Goal: Complete application form

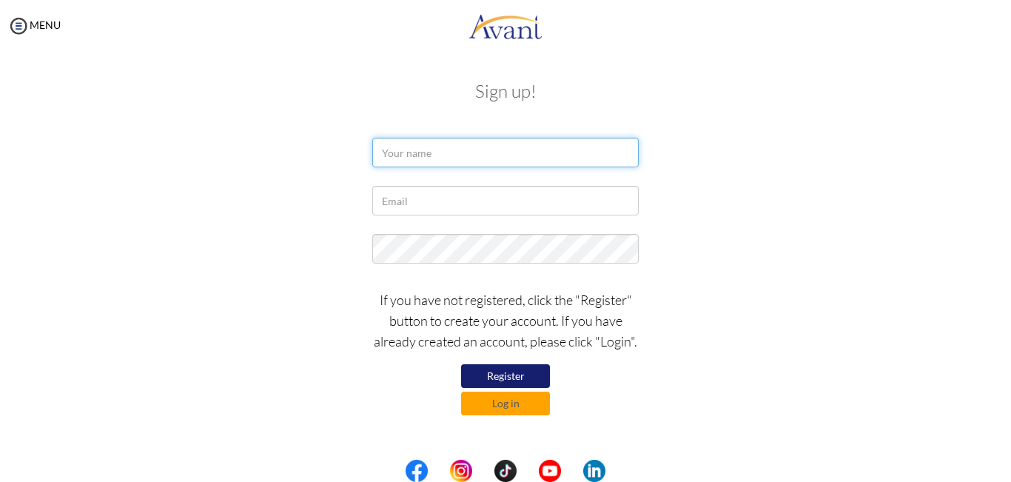
click at [490, 163] on input "text" at bounding box center [505, 153] width 266 height 30
click at [450, 159] on input "text" at bounding box center [505, 153] width 266 height 30
type input "[PERSON_NAME]"
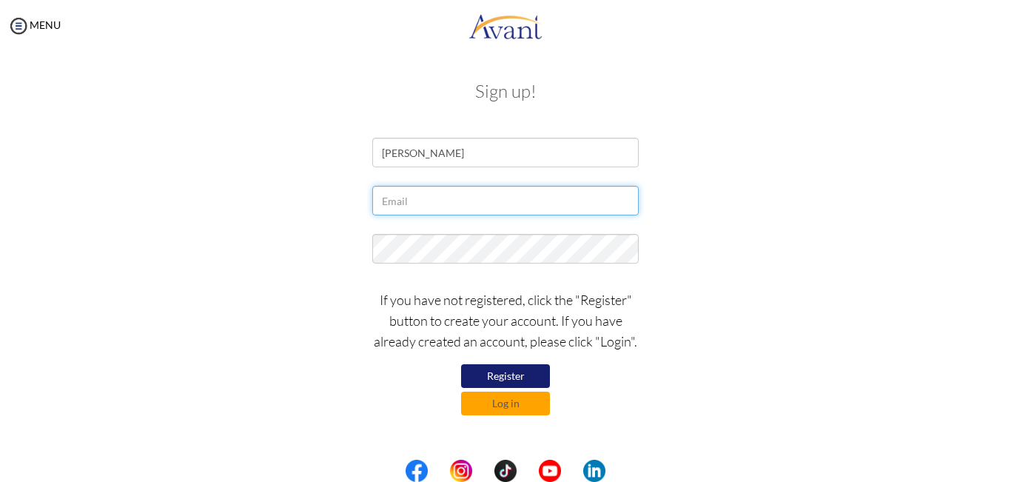
click at [432, 187] on input "text" at bounding box center [505, 201] width 266 height 30
type input "[EMAIL_ADDRESS][DOMAIN_NAME]"
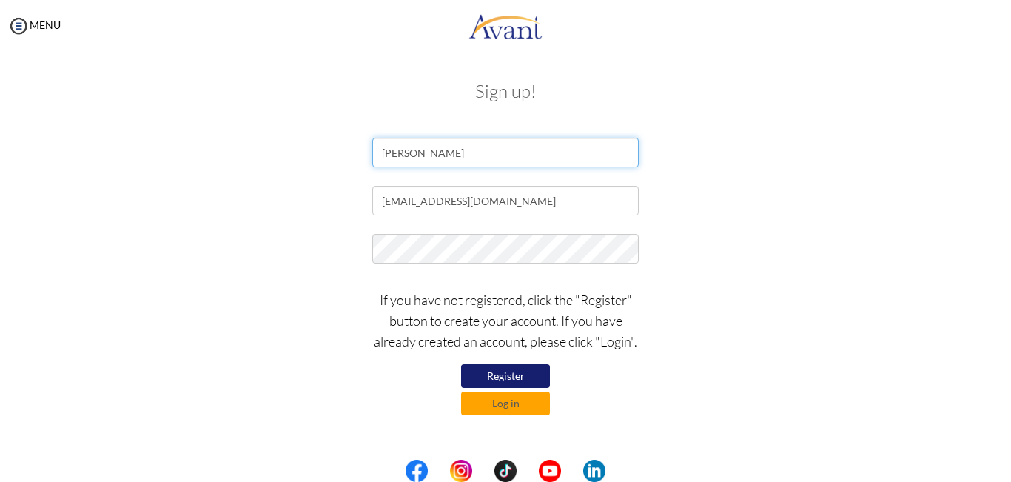
click at [488, 146] on input "[PERSON_NAME]" at bounding box center [505, 153] width 266 height 30
type input "kiplangat [PERSON_NAME]"
click at [519, 405] on button "Log in" at bounding box center [505, 403] width 89 height 24
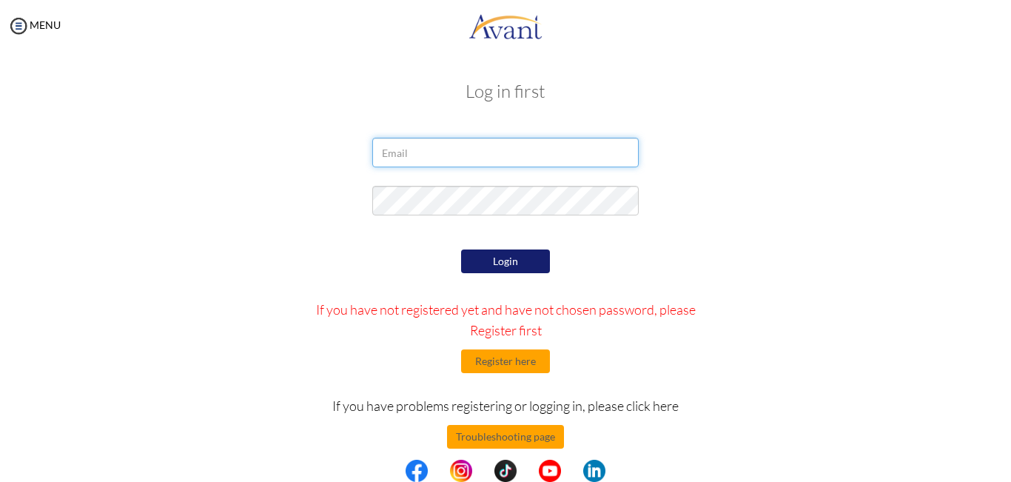
click at [456, 140] on input "email" at bounding box center [505, 153] width 266 height 30
type input "[EMAIL_ADDRESS][DOMAIN_NAME]"
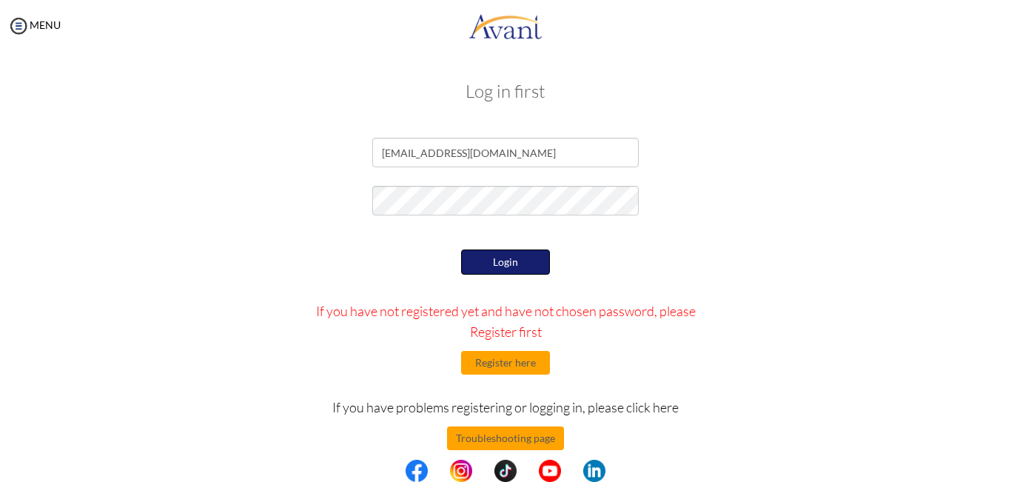
click at [496, 254] on button "Login" at bounding box center [505, 261] width 89 height 25
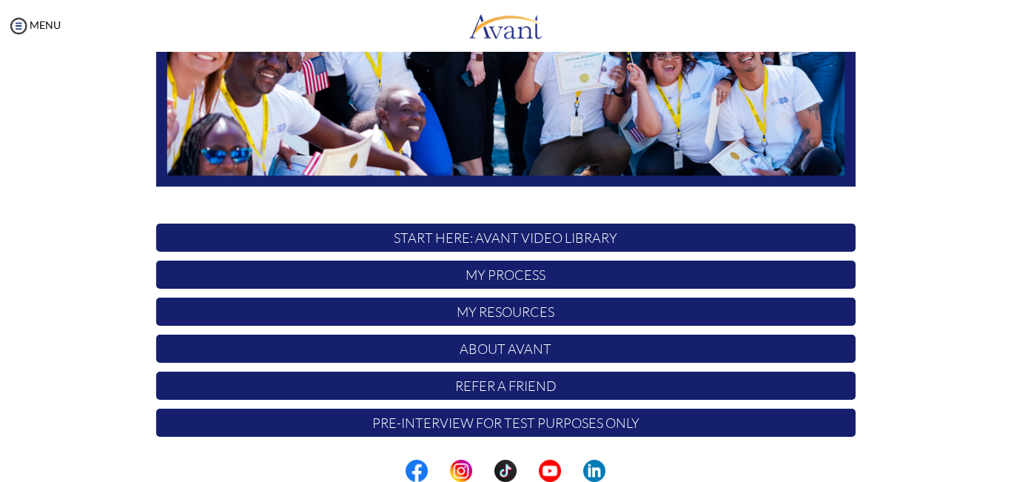
scroll to position [340, 0]
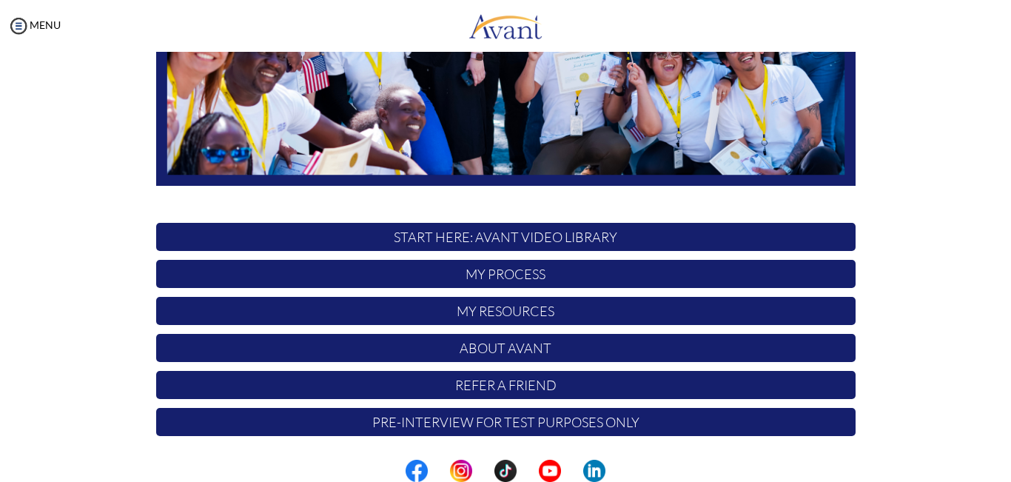
click at [498, 272] on p "My Process" at bounding box center [505, 274] width 699 height 28
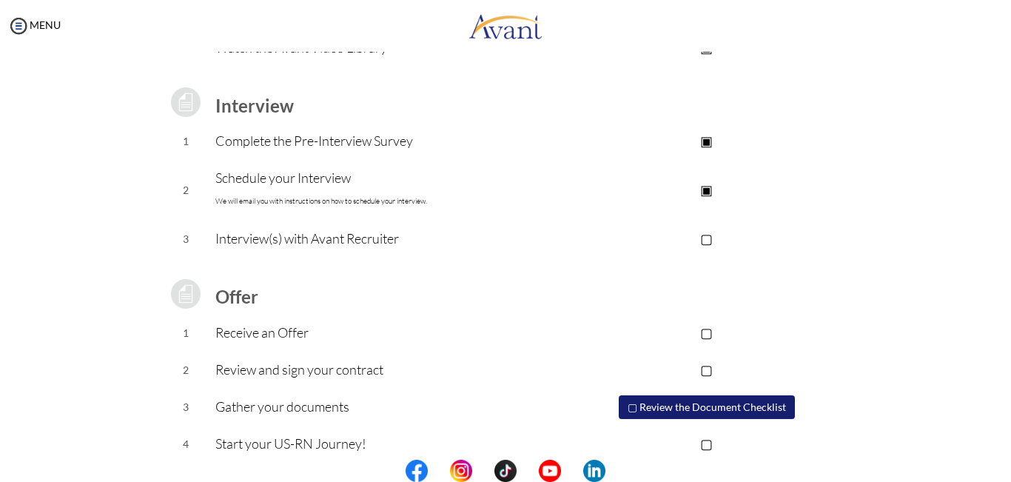
scroll to position [192, 0]
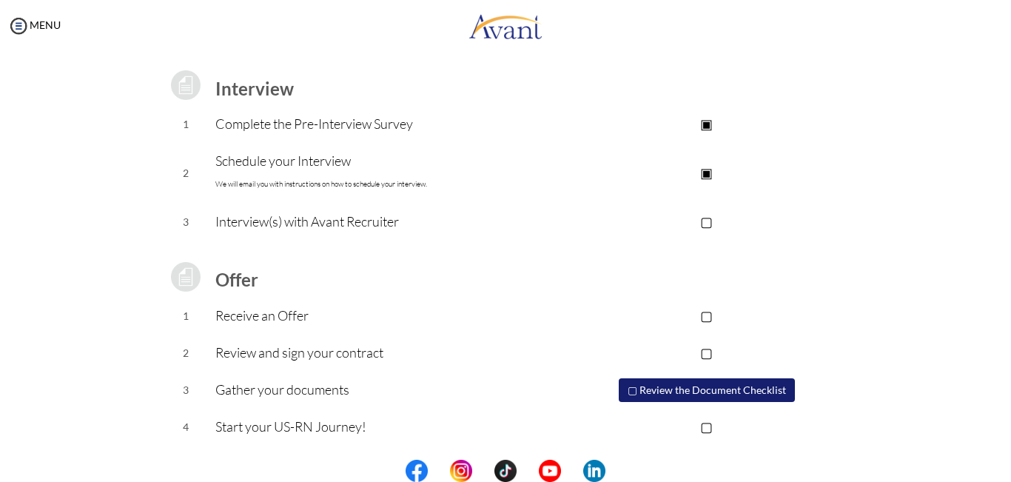
click at [710, 229] on p "▢" at bounding box center [706, 221] width 297 height 21
